Goal: Find contact information: Find contact information

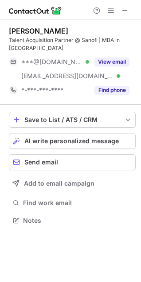
scroll to position [206, 141]
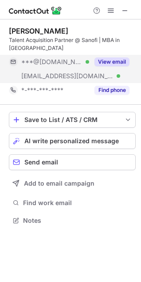
click at [114, 57] on button "View email" at bounding box center [111, 61] width 35 height 9
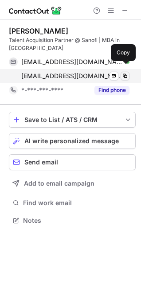
click at [128, 73] on span at bounding box center [124, 76] width 7 height 7
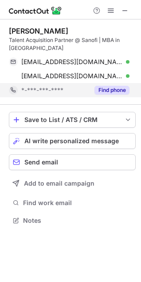
click at [103, 86] on button "Find phone" at bounding box center [111, 90] width 35 height 9
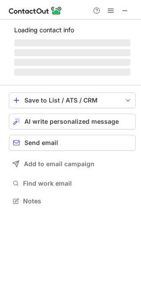
scroll to position [214, 141]
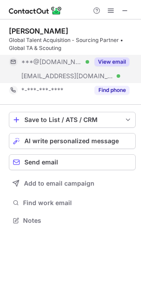
click at [113, 61] on button "View email" at bounding box center [111, 61] width 35 height 9
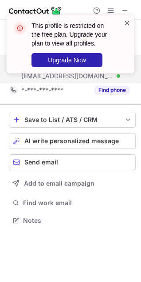
click at [129, 23] on span at bounding box center [126, 23] width 7 height 9
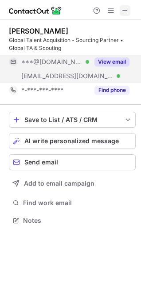
click at [127, 11] on span at bounding box center [124, 10] width 7 height 7
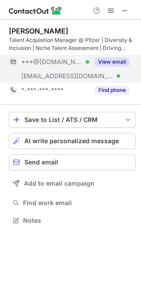
click at [113, 60] on button "View email" at bounding box center [111, 61] width 35 height 9
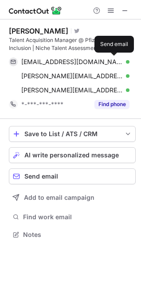
scroll to position [228, 141]
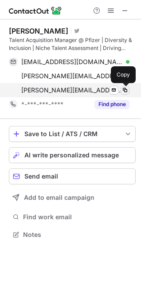
click at [126, 92] on span at bounding box center [124, 90] width 7 height 7
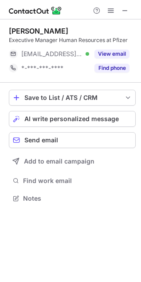
scroll to position [192, 141]
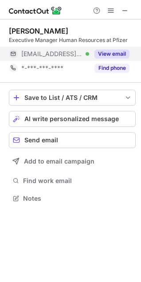
click at [114, 56] on button "View email" at bounding box center [111, 54] width 35 height 9
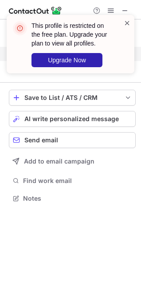
click at [127, 20] on span at bounding box center [126, 23] width 7 height 9
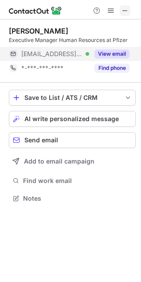
click at [127, 7] on span at bounding box center [124, 10] width 7 height 7
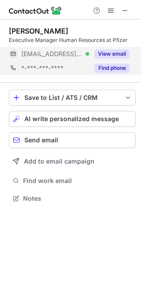
scroll to position [200, 141]
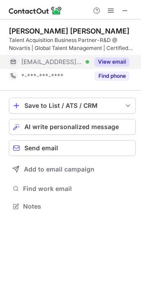
click at [109, 63] on button "View email" at bounding box center [111, 61] width 35 height 9
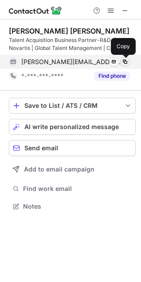
click at [123, 59] on span at bounding box center [124, 61] width 7 height 7
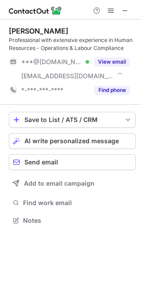
scroll to position [214, 141]
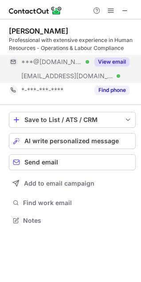
click at [114, 64] on button "View email" at bounding box center [111, 61] width 35 height 9
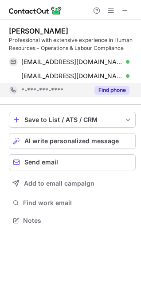
click at [114, 90] on button "Find phone" at bounding box center [111, 90] width 35 height 9
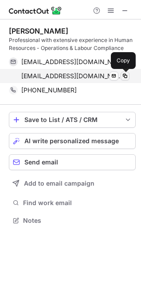
click at [123, 76] on span at bounding box center [124, 76] width 7 height 7
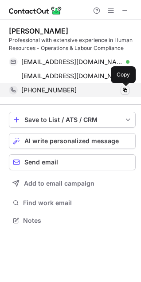
click at [123, 94] on button at bounding box center [124, 90] width 9 height 9
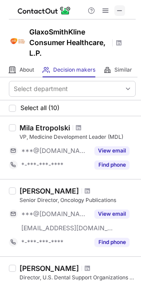
click at [123, 14] on span at bounding box center [119, 10] width 7 height 7
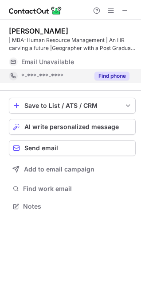
scroll to position [200, 141]
click at [111, 74] on button "Find phone" at bounding box center [111, 76] width 35 height 9
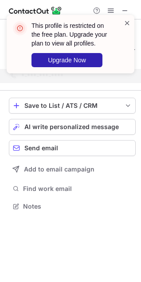
click at [130, 27] on span at bounding box center [126, 23] width 7 height 9
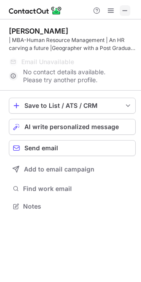
click at [124, 7] on span at bounding box center [124, 10] width 7 height 7
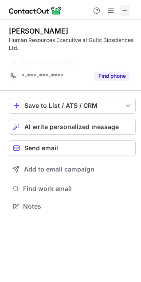
click at [127, 12] on span at bounding box center [124, 10] width 7 height 7
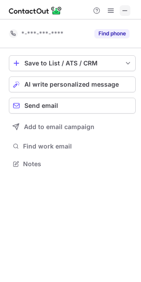
scroll to position [192, 141]
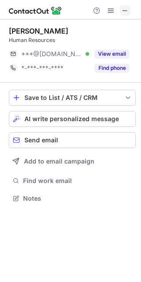
click at [122, 10] on span at bounding box center [124, 10] width 7 height 7
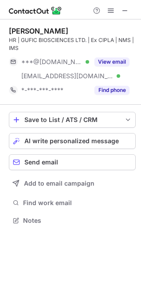
scroll to position [214, 141]
click at [126, 10] on span at bounding box center [124, 10] width 7 height 7
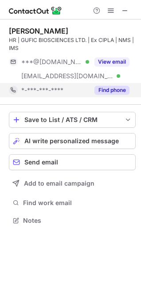
click at [97, 93] on button "Find phone" at bounding box center [111, 90] width 35 height 9
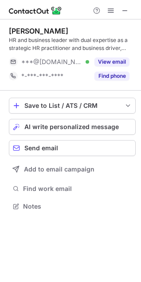
scroll to position [200, 141]
click at [121, 14] on span at bounding box center [124, 10] width 7 height 7
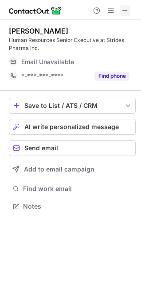
click at [129, 11] on button at bounding box center [124, 10] width 11 height 11
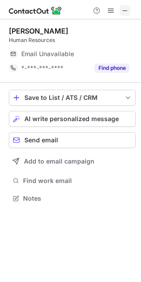
click at [123, 8] on span at bounding box center [124, 10] width 7 height 7
click at [125, 7] on span at bounding box center [124, 10] width 7 height 7
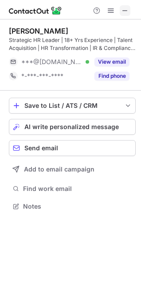
click at [125, 14] on span at bounding box center [124, 10] width 7 height 7
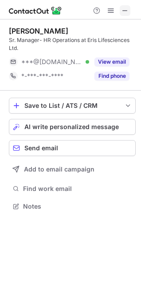
click at [121, 12] on button at bounding box center [124, 10] width 11 height 11
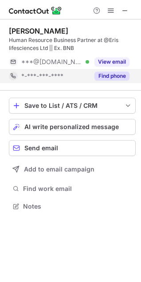
scroll to position [200, 141]
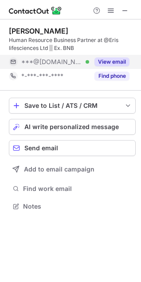
click at [102, 63] on button "View email" at bounding box center [111, 61] width 35 height 9
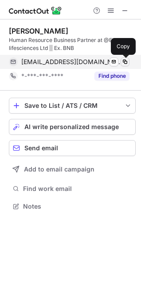
click at [123, 62] on span at bounding box center [124, 61] width 7 height 7
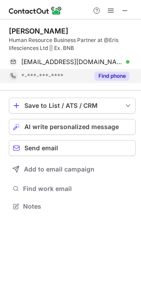
click at [105, 77] on button "Find phone" at bounding box center [111, 76] width 35 height 9
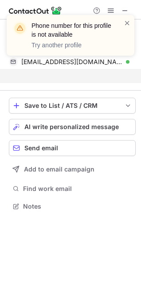
scroll to position [186, 141]
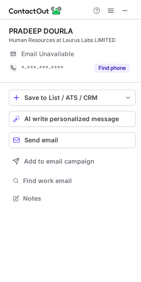
scroll to position [192, 141]
click at [124, 9] on span at bounding box center [124, 10] width 7 height 7
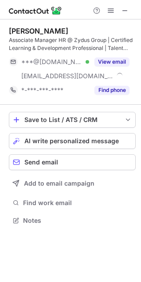
scroll to position [214, 141]
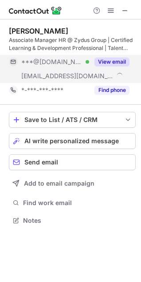
click at [110, 61] on button "View email" at bounding box center [111, 61] width 35 height 9
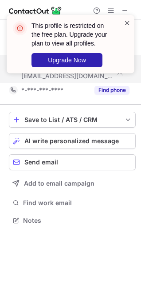
click at [127, 23] on span at bounding box center [126, 23] width 7 height 9
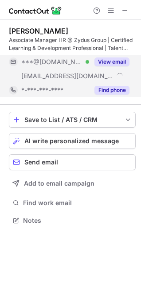
click at [100, 89] on button "Find phone" at bounding box center [111, 90] width 35 height 9
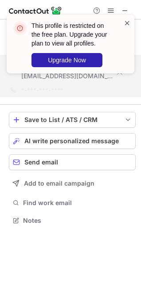
click at [126, 24] on span at bounding box center [126, 23] width 7 height 9
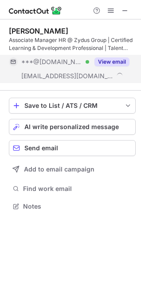
scroll to position [200, 141]
click at [122, 8] on div "This profile is restricted on the free plan. Upgrade your plan to view all prof…" at bounding box center [71, 15] width 142 height 18
click at [123, 12] on span at bounding box center [124, 10] width 7 height 7
